Goal: Task Accomplishment & Management: Manage account settings

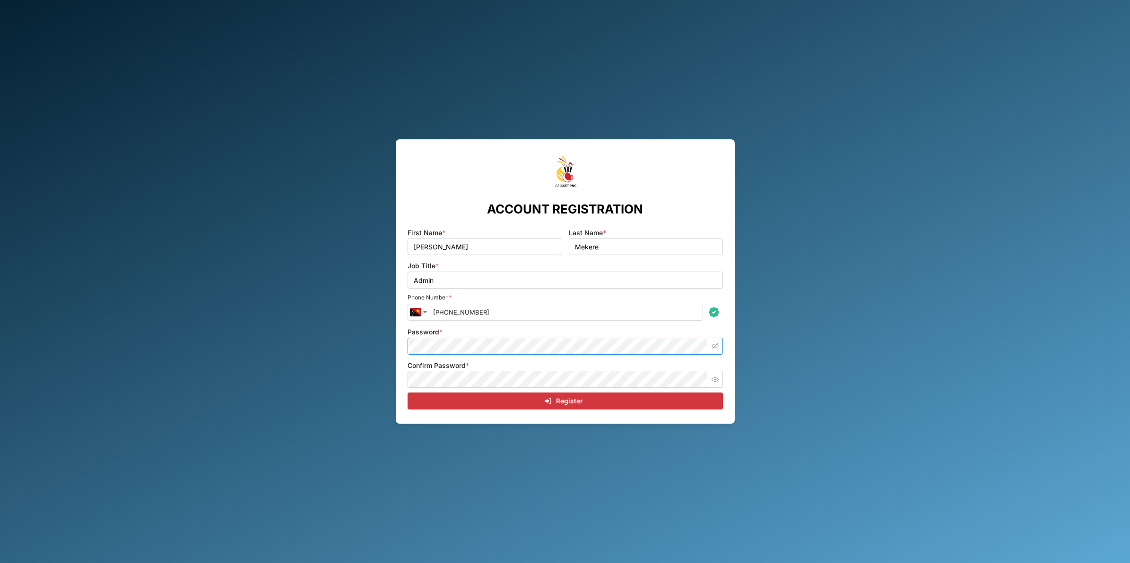
click at [714, 350] on button "button" at bounding box center [715, 346] width 12 height 12
click at [714, 379] on icon "button" at bounding box center [714, 379] width 7 height 7
click at [606, 399] on div "Register" at bounding box center [564, 401] width 300 height 16
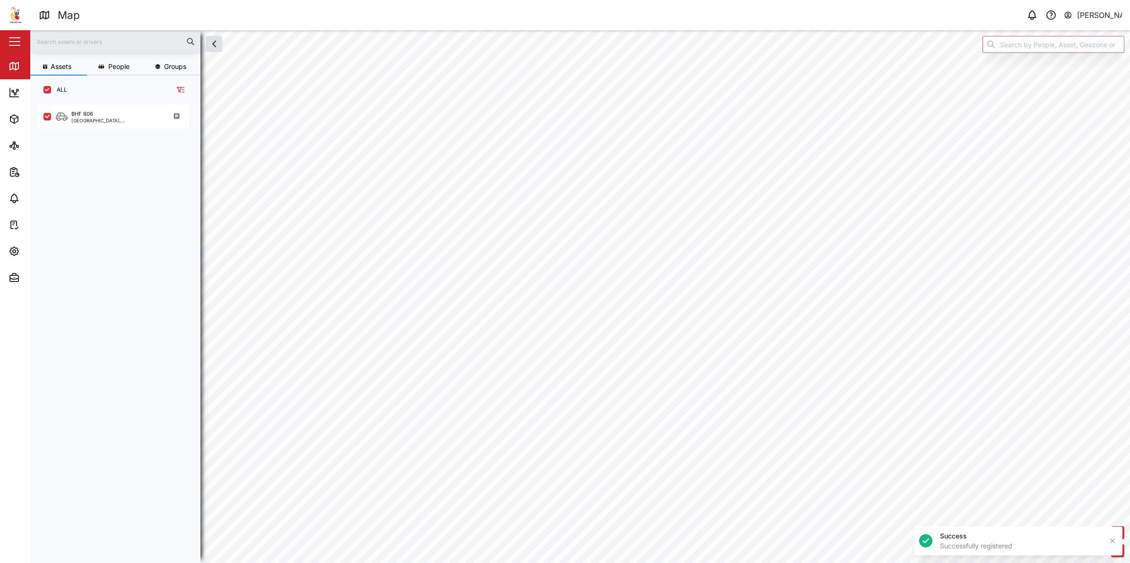
scroll to position [446, 147]
click at [7, 276] on button "Admin" at bounding box center [61, 278] width 123 height 26
click at [131, 227] on div "BHF 806 [GEOGRAPHIC_DATA], [GEOGRAPHIC_DATA]" at bounding box center [119, 328] width 162 height 455
click at [25, 244] on span "Settings" at bounding box center [52, 251] width 86 height 26
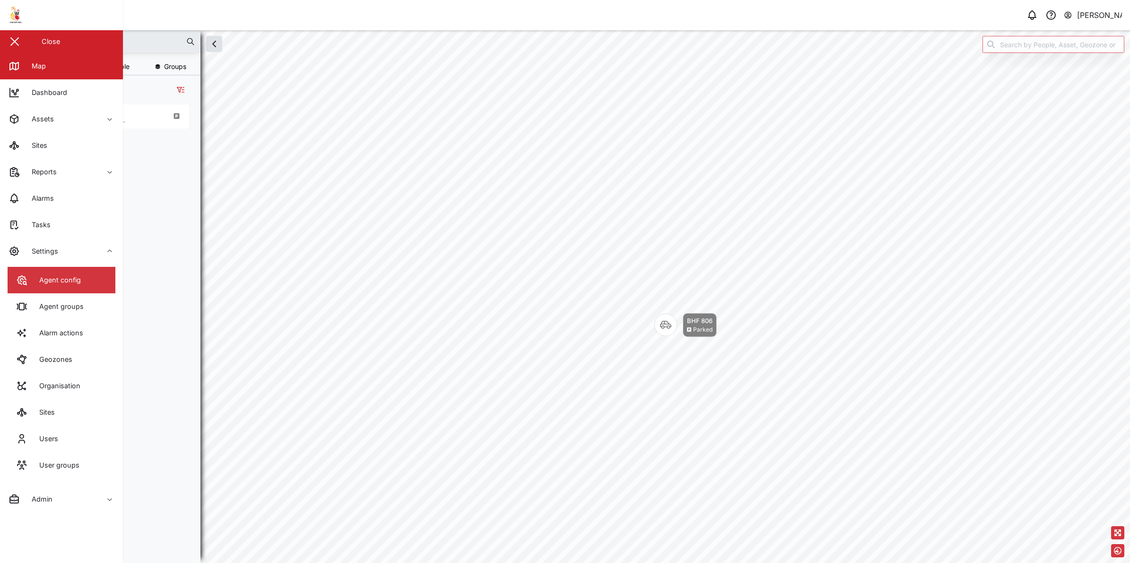
click at [77, 275] on div "Agent config" at bounding box center [56, 280] width 49 height 10
